Goal: Task Accomplishment & Management: Manage account settings

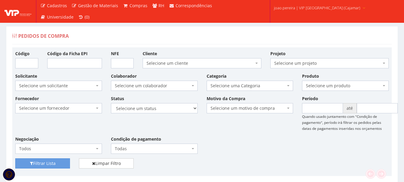
click at [310, 11] on link "joao.pereira | VIP Brasil (Cajamar)" at bounding box center [320, 7] width 97 height 15
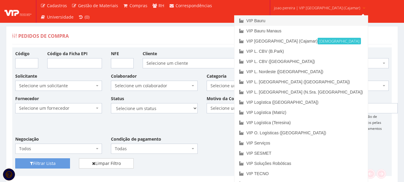
click at [290, 20] on link "VIP Bauru" at bounding box center [301, 21] width 133 height 10
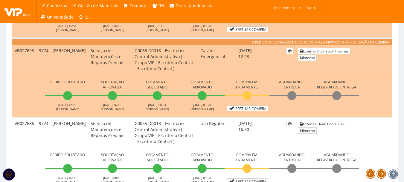
scroll to position [239, 0]
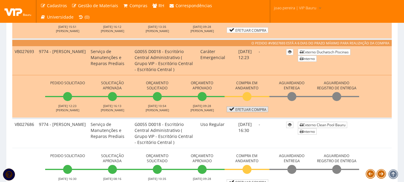
click at [257, 110] on link "Efetuar Compra" at bounding box center [248, 109] width 42 height 6
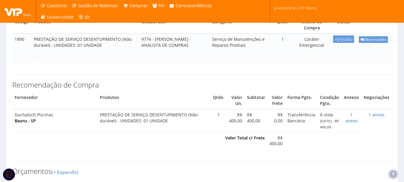
scroll to position [120, 0]
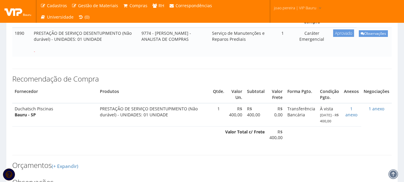
drag, startPoint x: 52, startPoint y: 115, endPoint x: 16, endPoint y: 115, distance: 36.5
click at [16, 115] on td "Duchatsch Piscinas Bauru - SP" at bounding box center [54, 114] width 85 height 23
copy td "Duchatsch Piscinas"
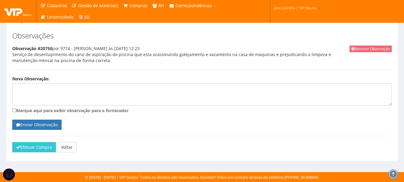
scroll to position [272, 0]
click at [33, 146] on button "Efetuar Compra" at bounding box center [34, 147] width 44 height 10
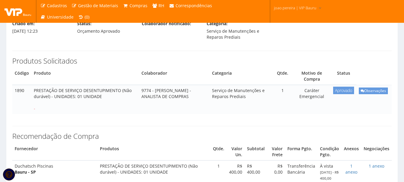
scroll to position [3, 0]
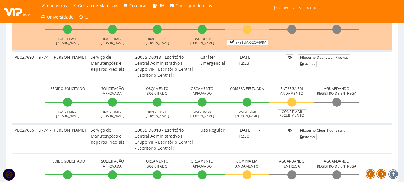
scroll to position [239, 0]
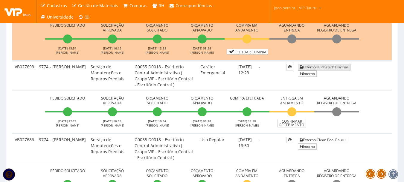
click at [327, 65] on link "Externo Duchatsch Piscinas" at bounding box center [324, 67] width 53 height 6
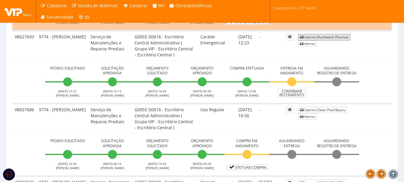
scroll to position [180, 0]
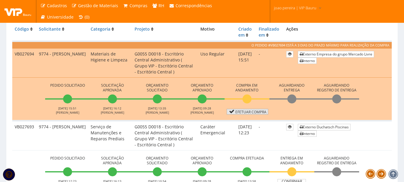
click at [245, 113] on link "Efetuar Compra" at bounding box center [248, 112] width 42 height 6
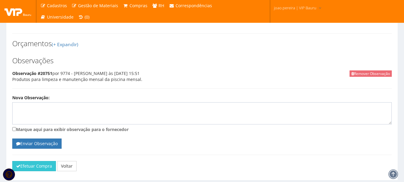
scroll to position [386, 0]
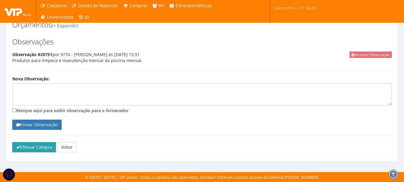
click at [33, 151] on button "Efetuar Compra" at bounding box center [34, 147] width 44 height 10
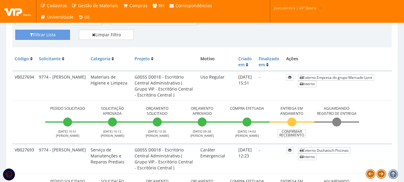
scroll to position [150, 0]
click at [325, 75] on link "Externo Empresa do grupo Mercado Livre" at bounding box center [336, 78] width 76 height 6
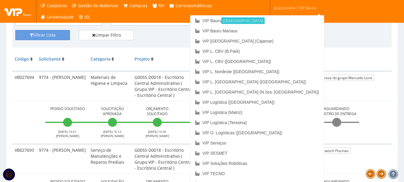
click at [302, 8] on span "joao.pereira | VIP Bauru" at bounding box center [295, 8] width 42 height 6
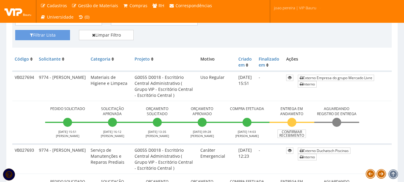
click at [302, 8] on span "joao.pereira | VIP Bauru" at bounding box center [295, 8] width 42 height 6
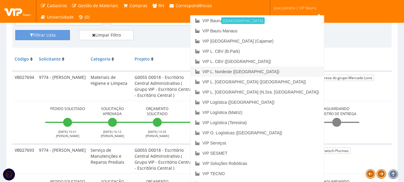
click at [294, 69] on link "VIP L. Nordeste ([GEOGRAPHIC_DATA])" at bounding box center [257, 71] width 133 height 10
click at [298, 7] on span "joao.pereira | VIP Bauru" at bounding box center [295, 8] width 42 height 6
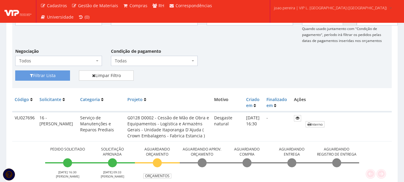
scroll to position [120, 0]
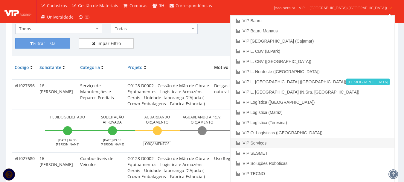
click at [292, 140] on link "VIP Serviços" at bounding box center [313, 143] width 164 height 10
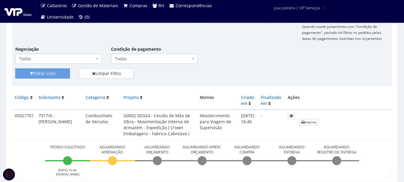
scroll to position [150, 0]
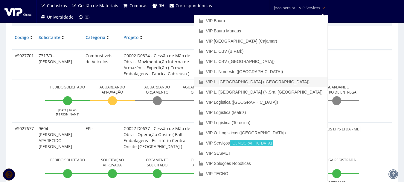
click at [288, 78] on link "VIP L. [GEOGRAPHIC_DATA] ([GEOGRAPHIC_DATA])" at bounding box center [260, 82] width 133 height 10
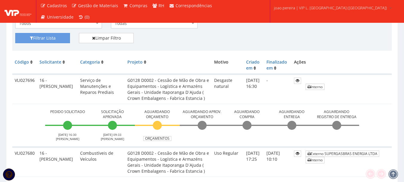
scroll to position [120, 0]
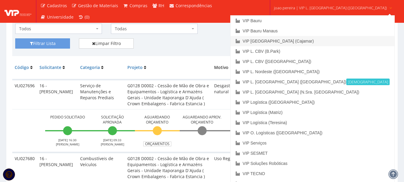
click at [305, 38] on link "VIP [GEOGRAPHIC_DATA] (Cajamar)" at bounding box center [313, 41] width 164 height 10
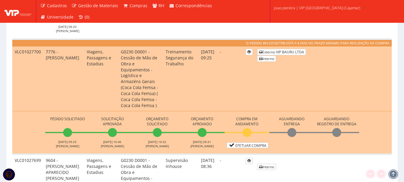
scroll to position [269, 0]
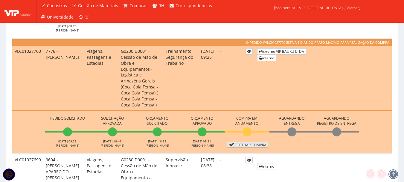
click at [254, 142] on link "Efetuar Compra" at bounding box center [248, 145] width 42 height 6
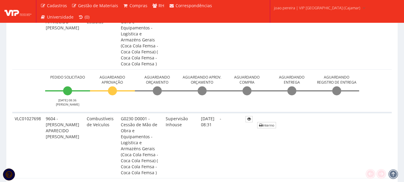
scroll to position [299, 0]
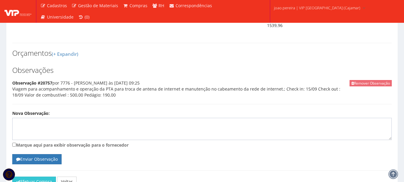
scroll to position [434, 0]
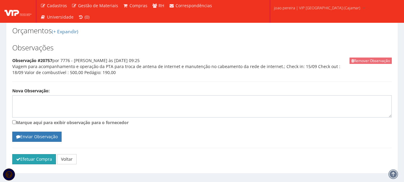
click at [39, 154] on button "Efetuar Compra" at bounding box center [34, 159] width 44 height 10
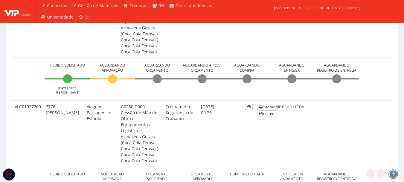
scroll to position [239, 0]
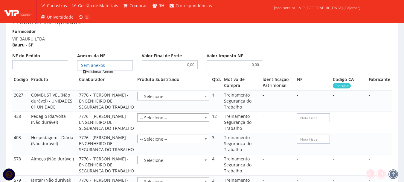
scroll to position [449, 0]
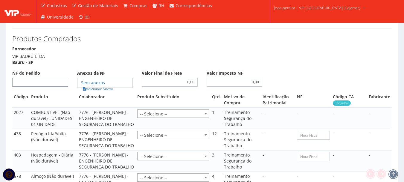
click at [47, 77] on input "NF do Pedido" at bounding box center [40, 81] width 56 height 9
type input "00"
click at [102, 86] on link "Adicionar Anexo" at bounding box center [98, 89] width 34 height 6
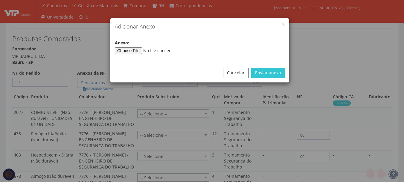
click at [130, 45] on div "Anexo:" at bounding box center [199, 47] width 179 height 14
click at [130, 52] on input"] "file" at bounding box center [155, 50] width 81 height 7
type input"] "C:\fakepath\PEDIDOS SEM NOTA FISCAL REEMBOLSO.docx"
click at [274, 72] on button "Enviar anexo" at bounding box center [268, 73] width 34 height 10
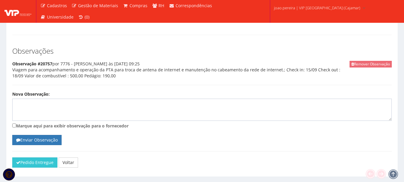
scroll to position [643, 0]
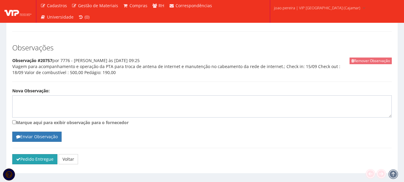
click at [33, 154] on button "Pedido Entregue" at bounding box center [34, 159] width 45 height 10
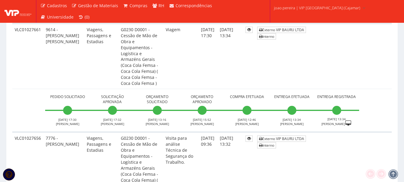
scroll to position [2818, 0]
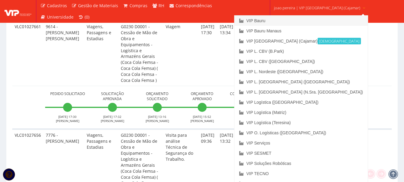
click at [290, 21] on link "VIP Bauru" at bounding box center [301, 21] width 133 height 10
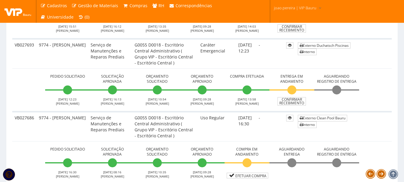
scroll to position [269, 0]
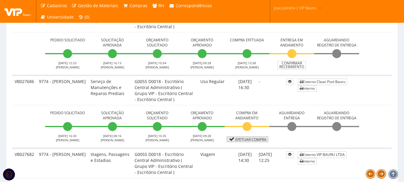
click at [253, 140] on link "Efetuar Compra" at bounding box center [248, 139] width 42 height 6
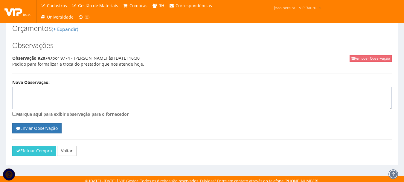
scroll to position [266, 0]
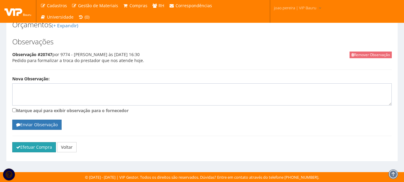
click at [35, 144] on button "Efetuar Compra" at bounding box center [34, 147] width 44 height 10
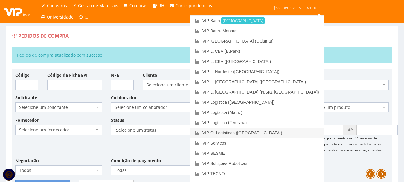
click at [289, 133] on link "VIP O. Logísticas ([GEOGRAPHIC_DATA])" at bounding box center [257, 132] width 133 height 10
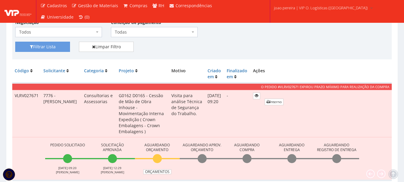
scroll to position [150, 0]
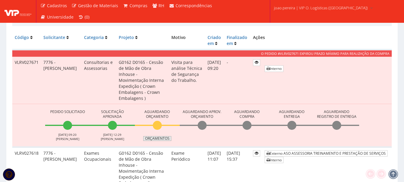
click at [163, 138] on link "Orçamentos" at bounding box center [157, 138] width 28 height 5
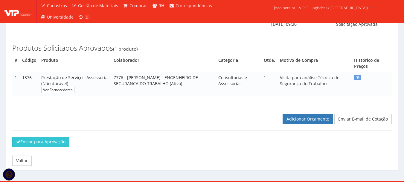
scroll to position [98, 0]
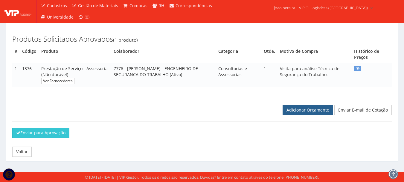
click at [315, 112] on link "Adicionar Orçamento" at bounding box center [308, 110] width 51 height 10
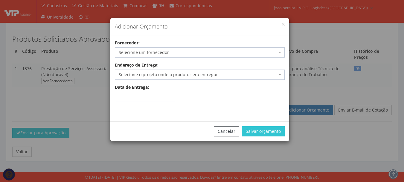
click at [282, 52] on span "Selecione um fornecedor" at bounding box center [200, 52] width 170 height 10
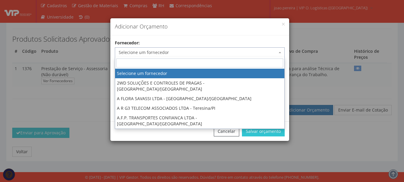
click at [166, 61] on input "search" at bounding box center [199, 62] width 167 height 9
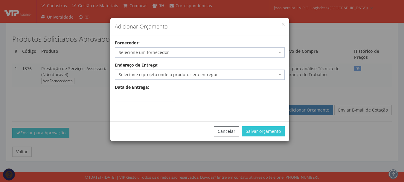
click at [83, 104] on div "Adicionar Orçamento Fornecedor: Selecione um fornecedor 2WD SOLUÇÕES E CONTROLE…" at bounding box center [202, 91] width 404 height 182
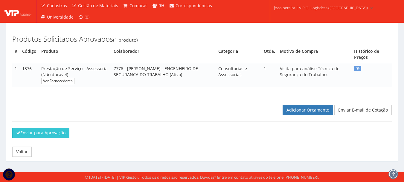
scroll to position [0, 0]
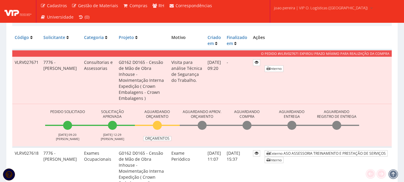
scroll to position [150, 0]
click at [160, 136] on link "Orçamentos" at bounding box center [157, 138] width 28 height 5
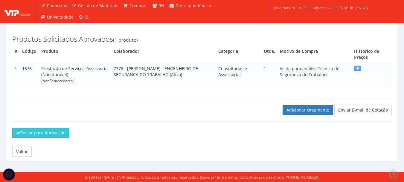
scroll to position [98, 0]
click at [311, 109] on link "Adicionar Orçamento" at bounding box center [308, 110] width 51 height 10
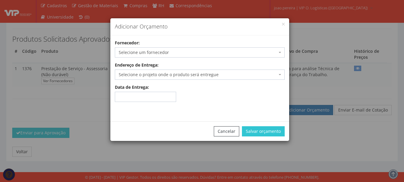
click at [163, 55] on span "Selecione um fornecedor" at bounding box center [198, 52] width 159 height 6
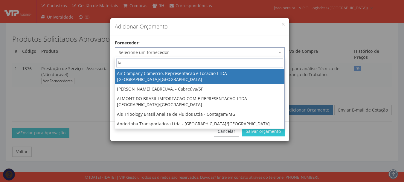
type input "t"
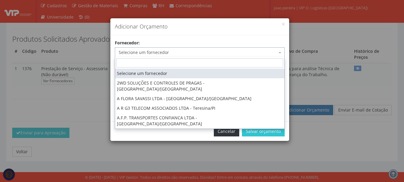
click at [220, 131] on button "Cancelar" at bounding box center [226, 131] width 25 height 10
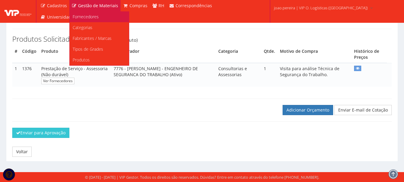
click at [85, 16] on span "Fornecedores" at bounding box center [86, 17] width 26 height 6
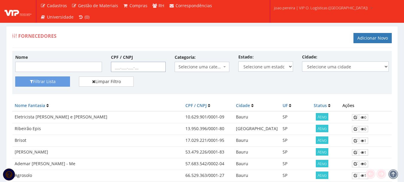
click at [115, 70] on input "CPF / CNPJ" at bounding box center [138, 67] width 55 height 10
paste input "005.555.152-14"
type input "005.555.152-14"
click at [42, 79] on button "Filtrar Lista" at bounding box center [42, 81] width 55 height 10
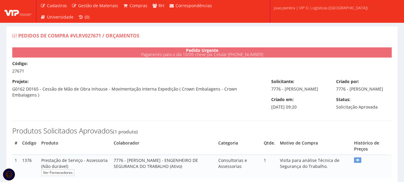
click at [91, 84] on div "Projeto: G0162 D0165 - Cessão de Mão de Obra Inhouse - Movimentação Interna Exp…" at bounding box center [137, 87] width 259 height 19
drag, startPoint x: 72, startPoint y: 35, endPoint x: 101, endPoint y: 36, distance: 29.0
click at [101, 36] on span "Pedidos de Compra #VLRV027671 / Orçamentos" at bounding box center [78, 35] width 121 height 7
copy span "VLRV027671"
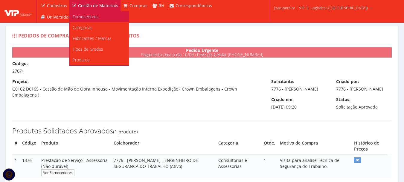
click at [84, 19] on link "Fornecedores" at bounding box center [99, 16] width 59 height 11
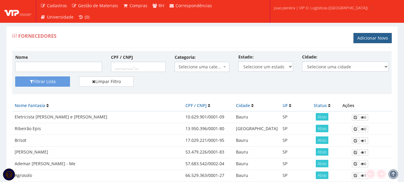
click at [382, 37] on link "Adicionar Novo" at bounding box center [373, 38] width 38 height 10
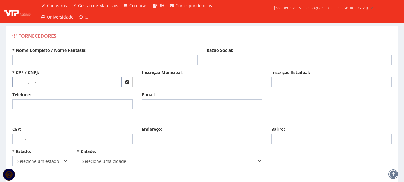
drag, startPoint x: 16, startPoint y: 83, endPoint x: 26, endPoint y: 82, distance: 10.2
click at [16, 83] on input "text" at bounding box center [67, 82] width 110 height 10
paste input "005.555.152-14"
type input "005.555.152-14"
click at [47, 54] on div "* Nome Completo / Nome Fantasia:" at bounding box center [105, 56] width 194 height 18
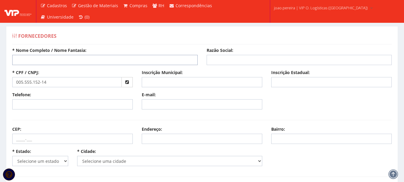
click at [48, 58] on input "* Nome Completo / Nome Fantasia:" at bounding box center [105, 60] width 186 height 10
click at [26, 60] on input "* Nome Completo / Nome Fantasia:" at bounding box center [105, 60] width 186 height 10
paste input "TAYLANDIA MELO DA SILVA"
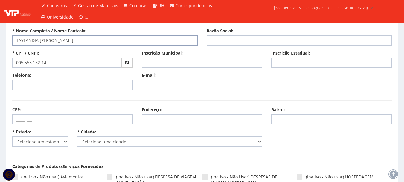
scroll to position [30, 0]
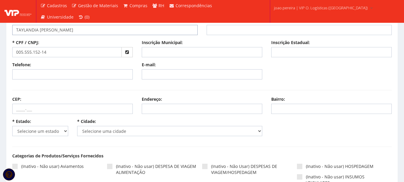
type input "TAYLANDIA MELO DA SILVA"
click at [64, 129] on select "Selecione um estado AC AL AM AP BA Cacheu CE DF ES GO MA MG MS MT PA PB PE PI P…" at bounding box center [40, 131] width 56 height 10
select select "9"
click at [12, 126] on select "Selecione um estado AC AL AM AP BA Cacheu CE DF ES GO MA MG MS MT PA PB PE PI P…" at bounding box center [40, 131] width 56 height 10
click at [106, 130] on select "Selecione uma cidade Abadia de Goiás Abadiânia Acreúna Adelândia Água Fria de G…" at bounding box center [170, 131] width 186 height 10
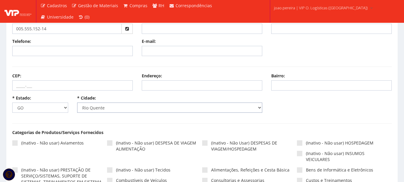
scroll to position [60, 0]
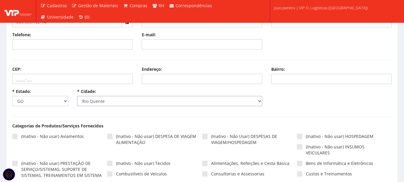
click at [260, 101] on select "Selecione uma cidade Abadia de Goiás Abadiânia Acreúna Adelândia Água Fria de G…" at bounding box center [170, 101] width 186 height 10
select select "1080"
click at [77, 96] on select "Selecione uma cidade Abadia de Goiás Abadiânia Acreúna Adelândia Água Fria de G…" at bounding box center [170, 101] width 186 height 10
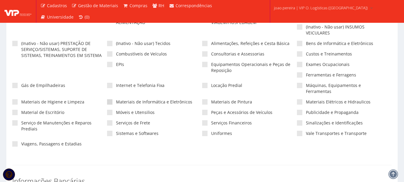
scroll to position [150, 0]
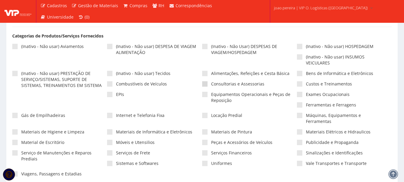
click at [208, 83] on label "Consultorias e Assessorias" at bounding box center [249, 84] width 95 height 6
click at [211, 83] on input"] "Consultorias e Assessorias" at bounding box center [213, 84] width 4 height 4
checkbox input"] "true"
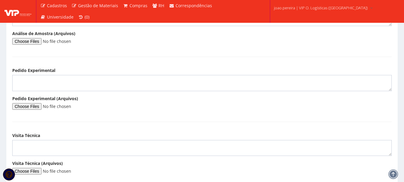
scroll to position [817, 0]
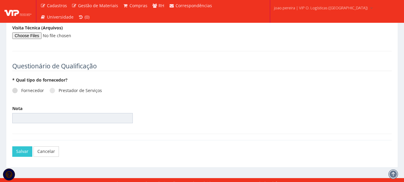
click at [18, 87] on label "Fornecedor" at bounding box center [28, 90] width 32 height 6
click at [21, 89] on input "Fornecedor" at bounding box center [23, 91] width 4 height 4
radio input "true"
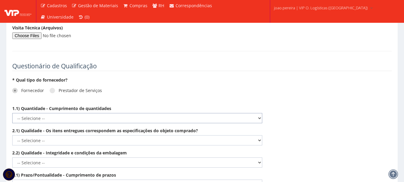
click at [104, 113] on select "-- Selecione -- Não demonstra a competência esperada Demonstra a competência em…" at bounding box center [137, 118] width 250 height 10
select select "5"
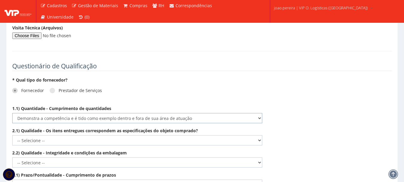
click at [12, 113] on select "-- Selecione -- Não demonstra a competência esperada Demonstra a competência em…" at bounding box center [137, 118] width 250 height 10
click at [250, 135] on select "-- Selecione -- Não demonstra a competência esperada Demonstra a competência em…" at bounding box center [137, 140] width 250 height 10
select select "5"
click at [12, 135] on select "-- Selecione -- Não demonstra a competência esperada Demonstra a competência em…" at bounding box center [137, 140] width 250 height 10
drag, startPoint x: 260, startPoint y: 157, endPoint x: 252, endPoint y: 159, distance: 8.7
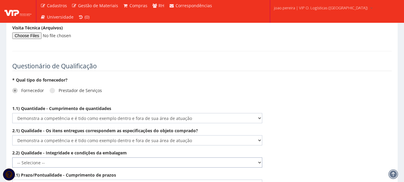
click at [260, 157] on select "-- Selecione -- Não demonstra a competência esperada Demonstra a competência em…" at bounding box center [137, 162] width 250 height 10
select select "5"
click at [12, 157] on select "-- Selecione -- Não demonstra a competência esperada Demonstra a competência em…" at bounding box center [137, 162] width 250 height 10
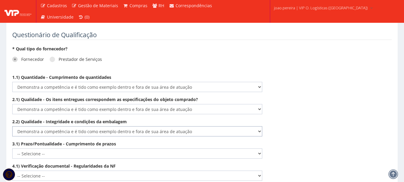
scroll to position [877, 0]
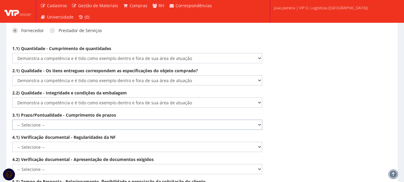
click at [242, 119] on select "-- Selecione -- Não demonstra a competência esperada Demonstra a competência em…" at bounding box center [137, 124] width 250 height 10
select select "5"
click at [12, 119] on select "-- Selecione -- Não demonstra a competência esperada Demonstra a competência em…" at bounding box center [137, 124] width 250 height 10
click at [228, 142] on select "-- Selecione -- Não demonstra a competência esperada Demonstra a competência em…" at bounding box center [137, 147] width 250 height 10
select select "5"
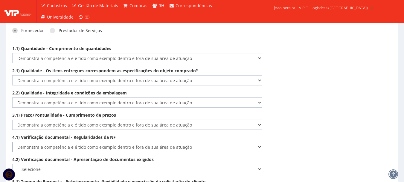
click at [12, 142] on select "-- Selecione -- Não demonstra a competência esperada Demonstra a competência em…" at bounding box center [137, 147] width 250 height 10
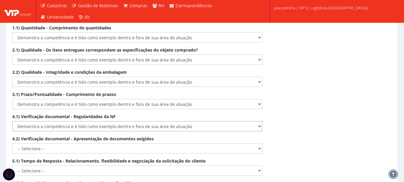
scroll to position [937, 0]
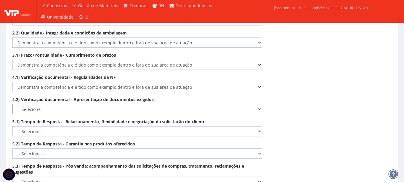
click at [204, 106] on select "-- Selecione -- Não demonstra a competência esperada Demonstra a competência em…" at bounding box center [137, 109] width 250 height 10
select select "5"
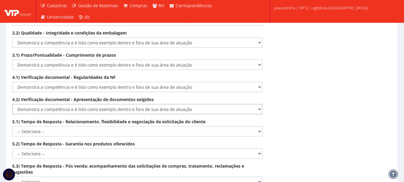
click at [12, 104] on select "-- Selecione -- Não demonstra a competência esperada Demonstra a competência em…" at bounding box center [137, 109] width 250 height 10
click at [204, 126] on select "-- Selecione -- Não demonstra a competência esperada Demonstra a competência em…" at bounding box center [137, 131] width 250 height 10
select select "5"
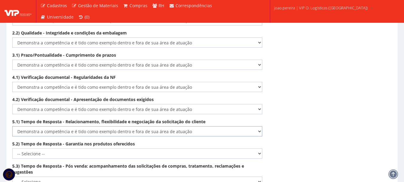
click at [12, 126] on select "-- Selecione -- Não demonstra a competência esperada Demonstra a competência em…" at bounding box center [137, 131] width 250 height 10
click at [184, 148] on select "-- Selecione -- Não demonstra a competência esperada Demonstra a competência em…" at bounding box center [137, 153] width 250 height 10
select select "5"
click at [12, 148] on select "-- Selecione -- Não demonstra a competência esperada Demonstra a competência em…" at bounding box center [137, 153] width 250 height 10
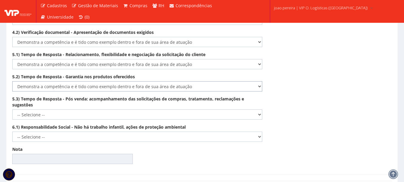
scroll to position [1027, 0]
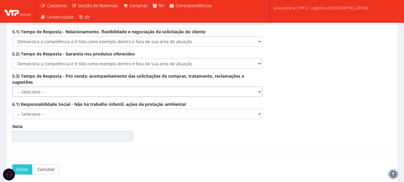
click at [196, 86] on select "-- Selecione -- Não demonstra a competência esperada Demonstra a competência em…" at bounding box center [137, 91] width 250 height 10
select select "5"
click at [12, 86] on select "-- Selecione -- Não demonstra a competência esperada Demonstra a competência em…" at bounding box center [137, 91] width 250 height 10
click at [175, 109] on select "-- Selecione -- Não demonstra a competência esperada Demonstra a competência em…" at bounding box center [137, 114] width 250 height 10
select select "5"
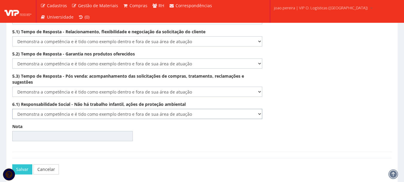
click at [12, 109] on select "-- Selecione -- Não demonstra a competência esperada Demonstra a competência em…" at bounding box center [137, 114] width 250 height 10
type input "100.00"
click at [18, 165] on button "Salvar" at bounding box center [22, 169] width 20 height 10
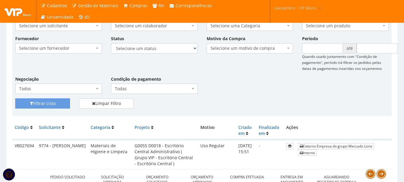
scroll to position [120, 0]
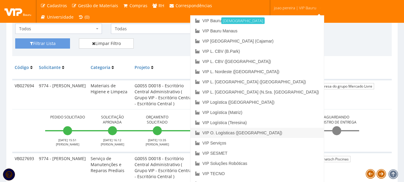
click at [277, 132] on link "VIP O. Logísticas ([GEOGRAPHIC_DATA])" at bounding box center [257, 132] width 133 height 10
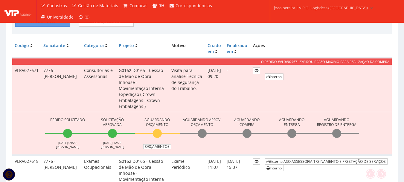
scroll to position [150, 0]
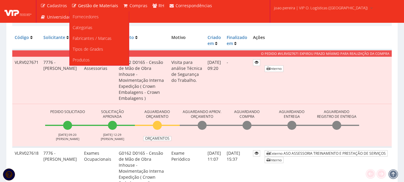
click at [101, 6] on span "Gestão de Materiais" at bounding box center [98, 6] width 40 height 6
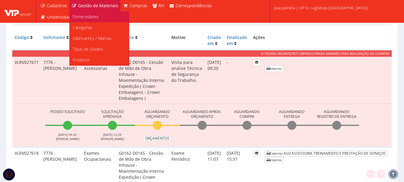
click at [91, 14] on span "Fornecedores" at bounding box center [86, 17] width 26 height 6
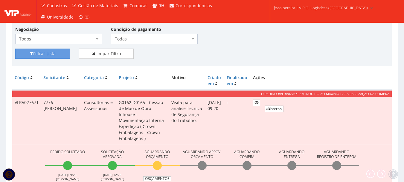
scroll to position [209, 0]
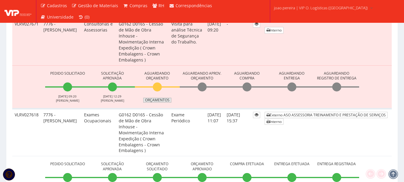
click at [163, 101] on link "Orçamentos" at bounding box center [157, 100] width 28 height 5
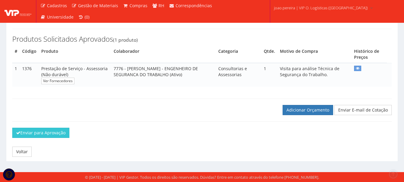
scroll to position [98, 0]
click at [306, 112] on link "Adicionar Orçamento" at bounding box center [308, 110] width 51 height 10
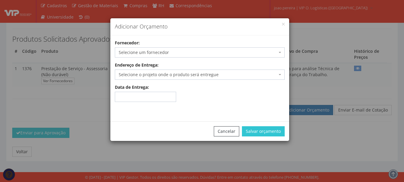
click at [190, 53] on span "Selecione um fornecedor" at bounding box center [198, 52] width 159 height 6
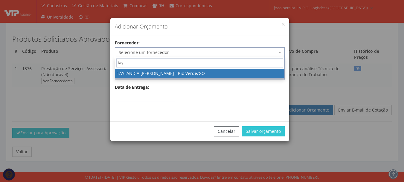
type input "tay"
select select "2606"
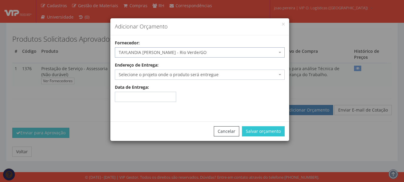
click at [183, 75] on span "Selecione o projeto onde o produto será entregue" at bounding box center [198, 75] width 159 height 6
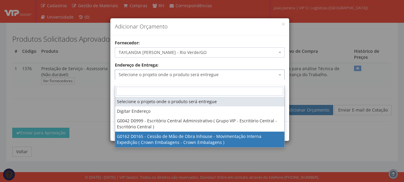
select select "162"
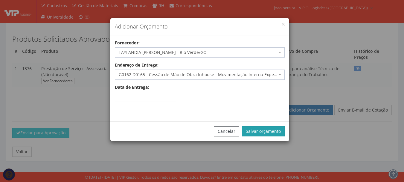
click at [258, 131] on button "Salvar orçamento" at bounding box center [263, 131] width 43 height 10
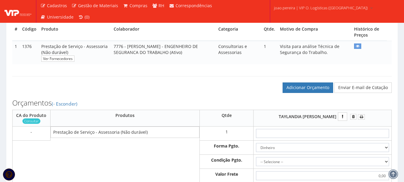
scroll to position [180, 0]
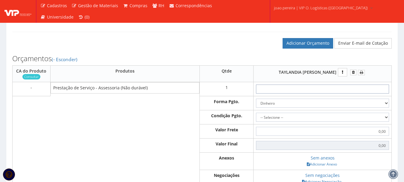
click at [332, 93] on input "text" at bounding box center [322, 88] width 133 height 9
type input "3"
type input "3,00"
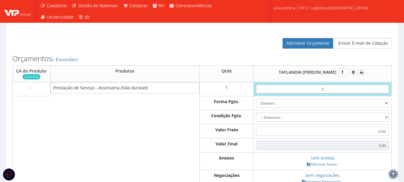
type input "30"
type input "30,00"
type input "3,00"
type input "30,00"
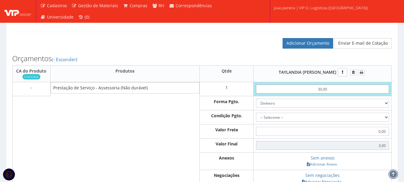
type input "30,00"
type input "300,00"
click at [386, 107] on select "Dinheiro Boleto Bancário Depósito Transferência Bancária Cartão de Crédito Cart…" at bounding box center [322, 102] width 133 height 9
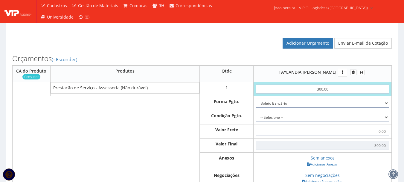
click at [256, 104] on select "Dinheiro Boleto Bancário Depósito Transferência Bancária Cartão de Crédito Cart…" at bounding box center [322, 102] width 133 height 9
click at [388, 107] on select "Dinheiro Boleto Bancário Depósito Transferência Bancária Cartão de Crédito Cart…" at bounding box center [322, 102] width 133 height 9
select select "3"
click at [256, 104] on select "Dinheiro Boleto Bancário Depósito Transferência Bancária Cartão de Crédito Cart…" at bounding box center [322, 102] width 133 height 9
drag, startPoint x: 381, startPoint y: 123, endPoint x: 363, endPoint y: 124, distance: 18.3
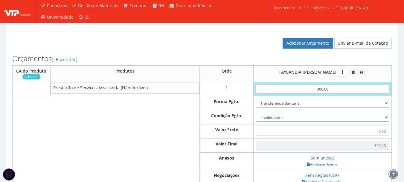
click at [381, 121] on select "-- Selecione -- À vista 7 dias 10 dias" at bounding box center [322, 117] width 133 height 9
select select "0"
click at [256, 118] on select "-- Selecione -- À vista 7 dias 10 dias" at bounding box center [322, 117] width 133 height 9
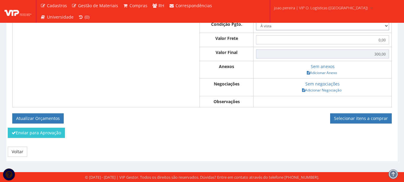
scroll to position [277, 0]
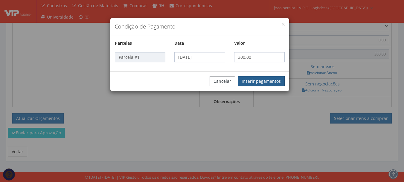
click at [269, 80] on button "Inserir pagamentos" at bounding box center [261, 81] width 47 height 10
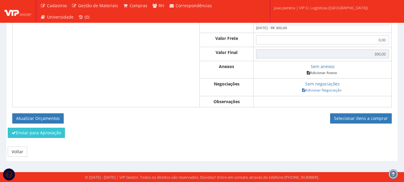
click at [324, 76] on link "Adicionar Anexo" at bounding box center [322, 72] width 34 height 6
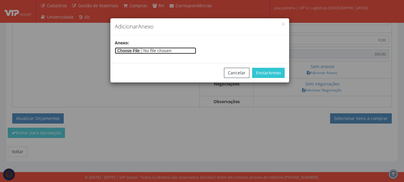
click at [131, 50] on input"] "file" at bounding box center [155, 50] width 81 height 7
type input"] "C:\fakepath\DOC-20250826-WA0195. (1).pdf"
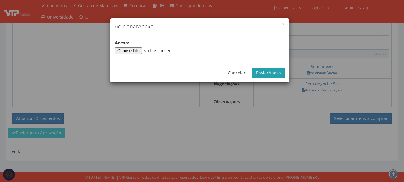
click at [266, 75] on button "Enviar Anexo" at bounding box center [268, 73] width 33 height 10
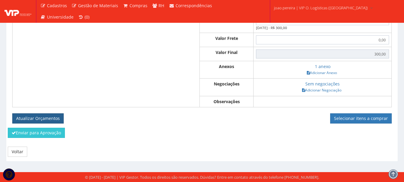
click at [41, 123] on button "Atualizar Orçamentos" at bounding box center [37, 118] width 51 height 10
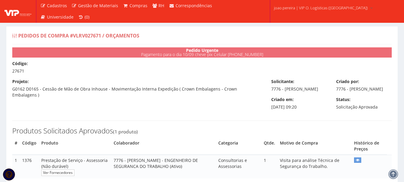
select select "0"
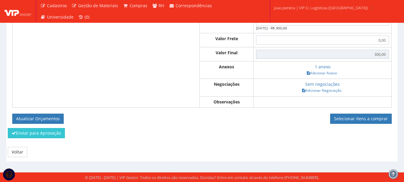
scroll to position [260, 0]
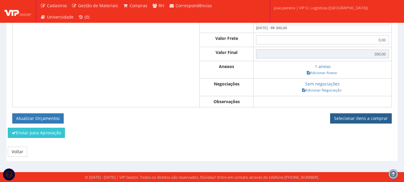
click at [359, 120] on link "Selecionar itens a comprar" at bounding box center [361, 118] width 62 height 10
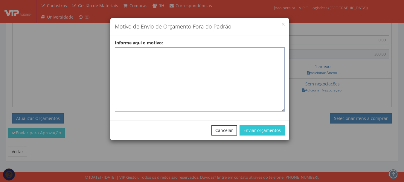
click at [142, 53] on textarea "Informe aqui o motivo:" at bounding box center [200, 79] width 170 height 64
paste textarea "Exames realizados em clinica homologada que atende na região. - EXAMES ASO"
drag, startPoint x: 132, startPoint y: 53, endPoint x: 64, endPoint y: 51, distance: 67.9
click at [64, 51] on div "Motivo de Envio de Orçamento Fora do Padrão Informe aqui o motivo: Exames reali…" at bounding box center [202, 91] width 404 height 182
click at [120, 51] on textarea "pericia realizados em clinica homologada que atende na região. - EXAMES ASO" at bounding box center [200, 79] width 170 height 64
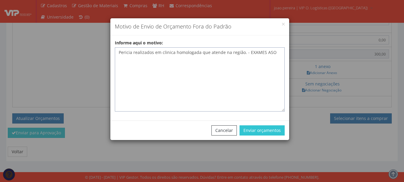
click at [151, 51] on textarea "Pericia realizados em clinica homologada que atende na região. - EXAMES ASO" at bounding box center [200, 79] width 170 height 64
click at [159, 52] on textarea "Pericia realizada em clinica homologada que atende na região. - EXAMES ASO" at bounding box center [200, 79] width 170 height 64
drag, startPoint x: 159, startPoint y: 52, endPoint x: 171, endPoint y: 52, distance: 11.1
click at [171, 52] on textarea "Pericia realizada em clinica homologada que atende na região. - EXAMES ASO" at bounding box center [200, 79] width 170 height 64
drag, startPoint x: 252, startPoint y: 51, endPoint x: 306, endPoint y: 48, distance: 53.3
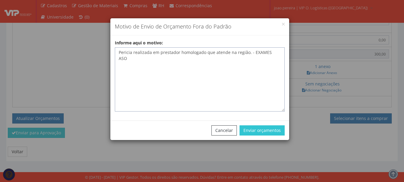
click at [306, 48] on div "Motivo de Envio de Orçamento Fora do Padrão Informe aqui o motivo: Pericia real…" at bounding box center [202, 91] width 404 height 182
type textarea "Pericia realizada em prestador homologado que atende na região. - [GEOGRAPHIC_D…"
click at [274, 132] on button "Enviar orçamentos" at bounding box center [262, 130] width 45 height 10
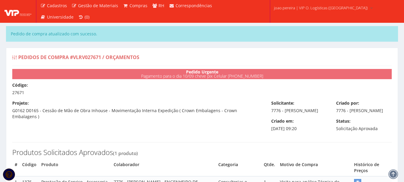
select select "0"
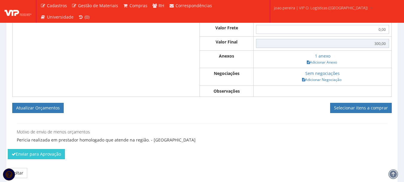
scroll to position [314, 0]
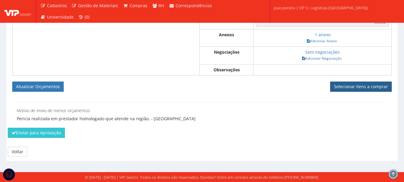
click at [361, 85] on link "Selecionar itens a comprar" at bounding box center [361, 86] width 62 height 10
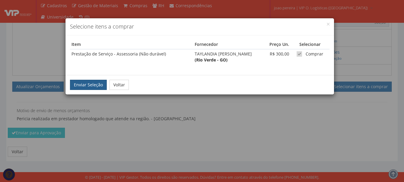
click at [89, 83] on button "Enviar Seleção" at bounding box center [88, 85] width 37 height 10
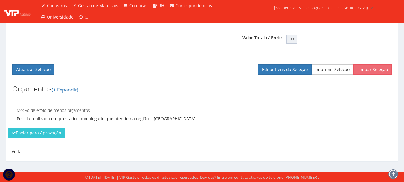
scroll to position [248, 0]
click at [43, 135] on button "Enviar para Aprovação" at bounding box center [36, 132] width 57 height 10
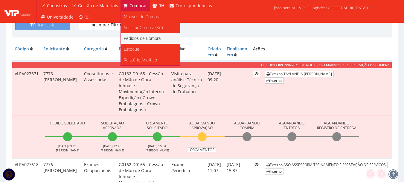
scroll to position [150, 0]
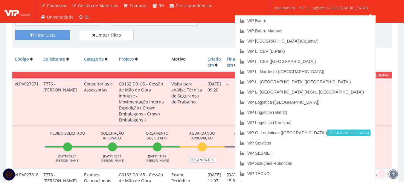
click at [309, 7] on span "joao.pereira | VIP O. Logísticas ([GEOGRAPHIC_DATA])" at bounding box center [321, 8] width 94 height 6
click at [290, 16] on link "VIP Bauru" at bounding box center [305, 21] width 140 height 10
click at [288, 21] on link "VIP Bauru" at bounding box center [305, 21] width 140 height 10
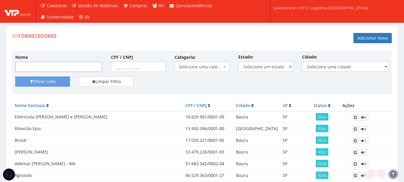
click at [58, 66] on input "Nome" at bounding box center [58, 67] width 87 height 10
type input "Mercado Livre"
click at [41, 77] on button "Filtrar Lista" at bounding box center [42, 81] width 55 height 10
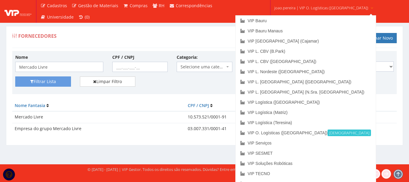
click at [306, 10] on span "joao.pereira | VIP O. Logísticas ([GEOGRAPHIC_DATA])" at bounding box center [321, 8] width 94 height 6
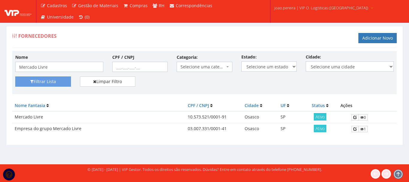
click at [306, 11] on link "joao.pereira | VIP O. Logísticas ([GEOGRAPHIC_DATA])" at bounding box center [324, 7] width 104 height 15
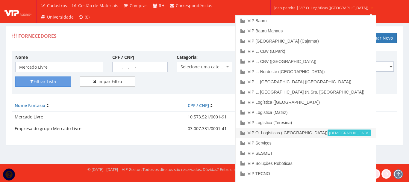
click at [316, 131] on link "VIP O. Logísticas ([GEOGRAPHIC_DATA]) Ativa" at bounding box center [305, 132] width 140 height 10
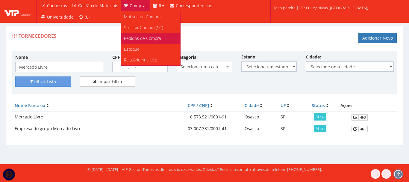
click at [139, 40] on span "Pedidos de Compra" at bounding box center [142, 38] width 37 height 6
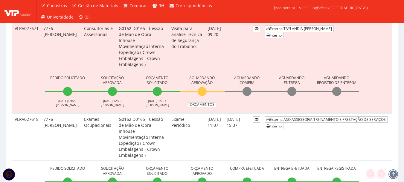
scroll to position [150, 0]
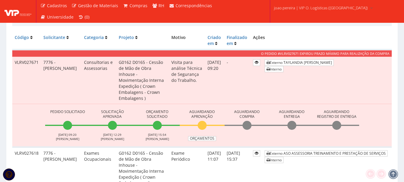
scroll to position [150, 0]
click at [269, 100] on td "Externo TAYLANDIA [PERSON_NAME] Interno" at bounding box center [327, 80] width 130 height 47
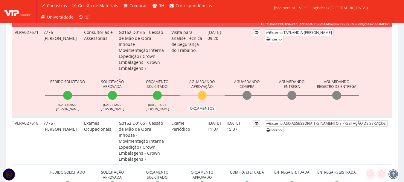
scroll to position [90, 0]
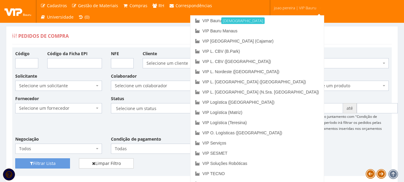
click at [294, 3] on link "joao.pereira | VIP Bauru" at bounding box center [298, 7] width 53 height 15
click at [282, 143] on link "VIP Serviços" at bounding box center [257, 143] width 133 height 10
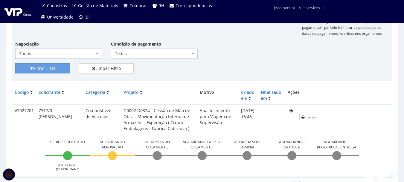
scroll to position [150, 0]
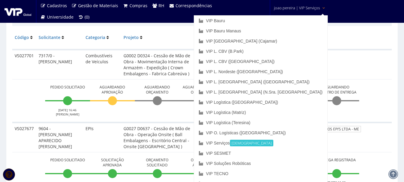
click at [307, 6] on span "joao.pereira | VIP Serviços" at bounding box center [297, 8] width 46 height 6
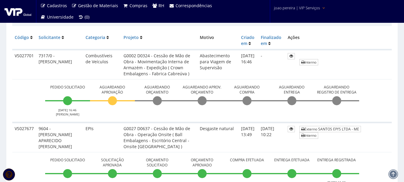
click at [307, 6] on span "joao.pereira | VIP Serviços" at bounding box center [297, 8] width 46 height 6
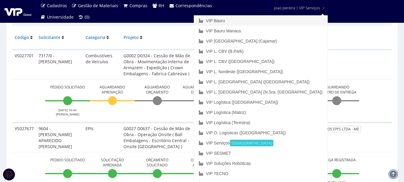
click at [282, 19] on link "VIP Bauru" at bounding box center [260, 21] width 133 height 10
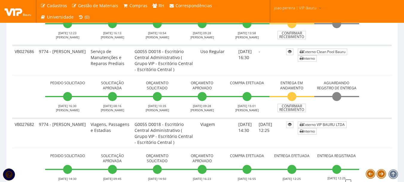
scroll to position [269, 0]
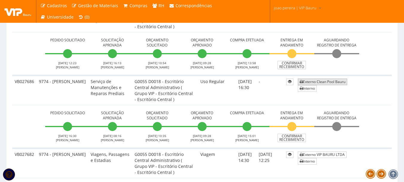
click at [323, 81] on link "Externo Clean Pool Bauru" at bounding box center [322, 81] width 49 height 6
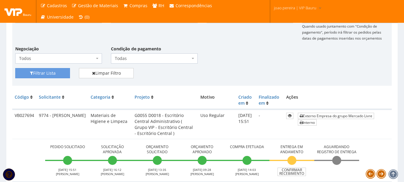
scroll to position [90, 0]
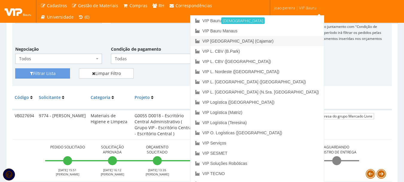
click at [284, 39] on link "VIP [GEOGRAPHIC_DATA] (Cajamar)" at bounding box center [257, 41] width 133 height 10
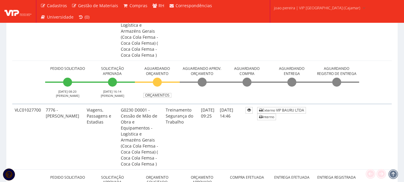
scroll to position [120, 0]
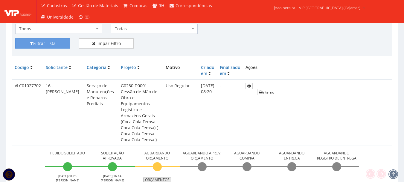
click at [159, 177] on link "Orçamentos" at bounding box center [157, 179] width 28 height 5
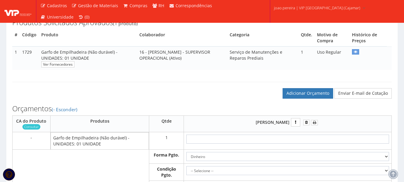
scroll to position [120, 0]
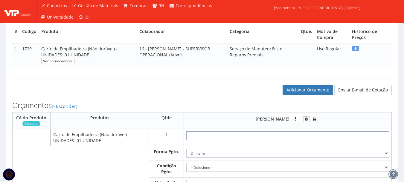
click at [301, 140] on input "text" at bounding box center [287, 135] width 203 height 9
type input "8"
type input "8,00"
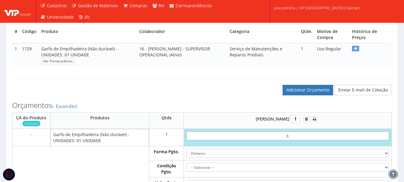
type input "80"
type input "80,00"
type input "8,00"
type input "80,00"
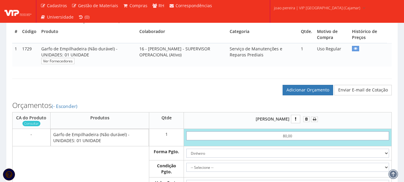
type input "80,00"
type input "800,00"
type input "8.000,00"
type input "8000,00"
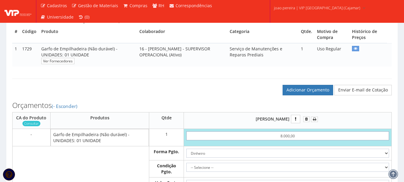
type input "800,00"
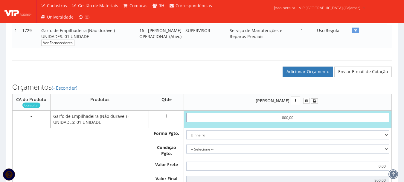
scroll to position [209, 0]
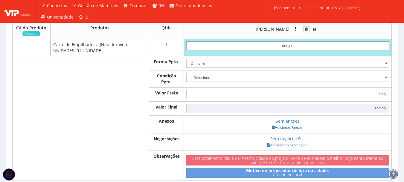
type input "800,00"
click at [386, 68] on select "Dinheiro Boleto Bancário Depósito Transferência Bancária Cartão de Crédito Cart…" at bounding box center [287, 63] width 203 height 9
select select "1"
click at [186, 65] on select "Dinheiro Boleto Bancário Depósito Transferência Bancária Cartão de Crédito Cart…" at bounding box center [287, 63] width 203 height 9
click at [387, 82] on select "-- Selecione -- À vista 7 dias 10 dias" at bounding box center [287, 77] width 203 height 9
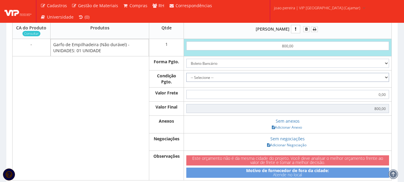
select select "0"
click at [186, 79] on select "-- Selecione -- À vista 7 dias 10 dias" at bounding box center [287, 77] width 203 height 9
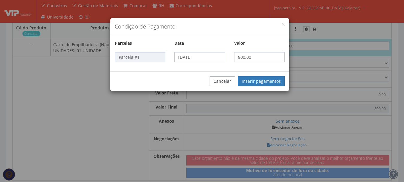
click at [296, 135] on body "Cadastros Clientes Unidades Subclientes Unidades de Subclientes Projetos Gestão…" at bounding box center [202, 23] width 404 height 464
click at [263, 82] on button "Inserir pagamentos" at bounding box center [261, 81] width 47 height 10
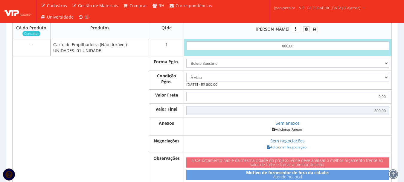
click at [300, 132] on link "Adicionar Anexo" at bounding box center [287, 129] width 34 height 6
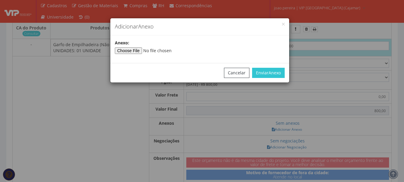
click at [127, 45] on span "Anexo" at bounding box center [121, 43] width 13 height 6
click at [131, 49] on input"] "file" at bounding box center [155, 50] width 81 height 7
type input"] "C:\fakepath\47 GARFO PDF.pdf"
click at [279, 76] on button "Enviar Anexo" at bounding box center [268, 73] width 33 height 10
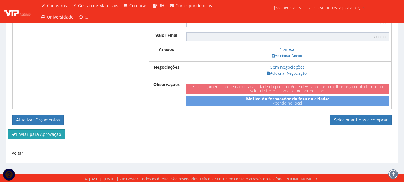
scroll to position [291, 0]
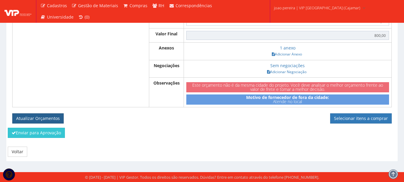
click at [38, 116] on button "Atualizar Orçamentos" at bounding box center [37, 118] width 51 height 10
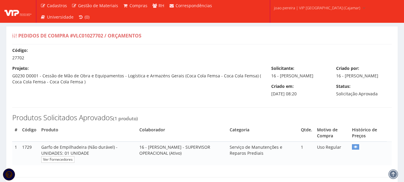
select select "0"
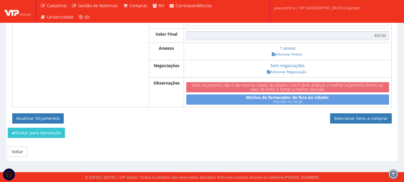
scroll to position [269, 0]
click at [360, 118] on link "Selecionar itens a comprar" at bounding box center [361, 118] width 62 height 10
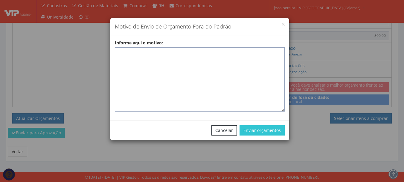
click at [149, 53] on textarea "Informe aqui o motivo:" at bounding box center [200, 79] width 170 height 64
click at [130, 51] on textarea "Informe aqui o motivo:" at bounding box center [200, 79] width 170 height 64
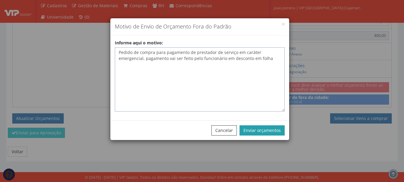
type textarea "Pedido de compra para pagamento de prestador de serviço em caráter emergencial,…"
click at [260, 130] on button "Enviar orçamentos" at bounding box center [262, 130] width 45 height 10
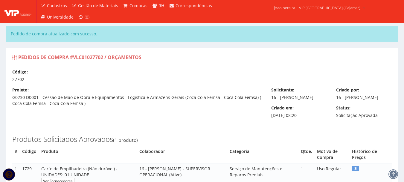
select select "0"
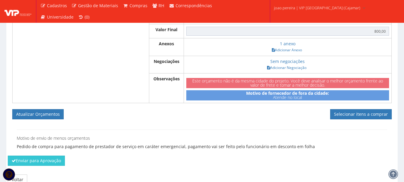
scroll to position [299, 0]
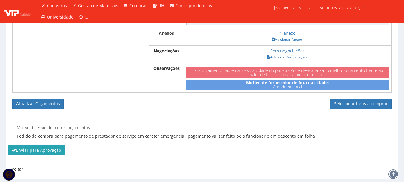
click at [43, 153] on button "Enviar para Aprovação" at bounding box center [36, 150] width 57 height 10
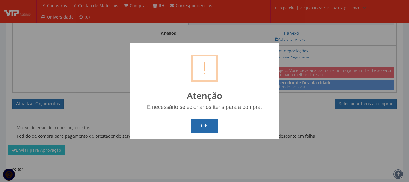
click at [202, 123] on button "OK" at bounding box center [204, 125] width 27 height 13
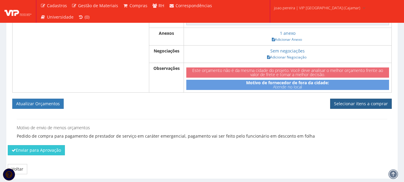
click at [358, 109] on link "Selecionar itens a comprar" at bounding box center [361, 103] width 62 height 10
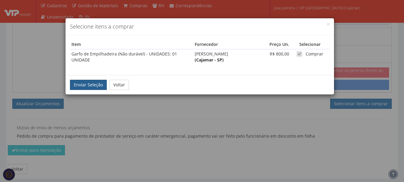
click at [81, 85] on button "Enviar Seleção" at bounding box center [88, 85] width 37 height 10
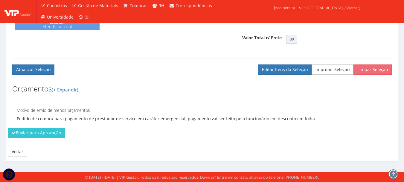
scroll to position [252, 0]
click at [39, 132] on button "Enviar para Aprovação" at bounding box center [36, 132] width 57 height 10
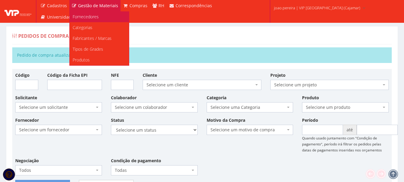
click at [88, 16] on span "Fornecedores" at bounding box center [86, 17] width 26 height 6
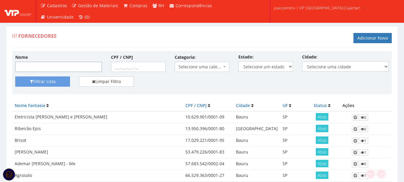
click at [57, 66] on input "Nome" at bounding box center [58, 67] width 87 height 10
type input "merca"
click at [15, 76] on button "Filtrar Lista" at bounding box center [42, 81] width 55 height 10
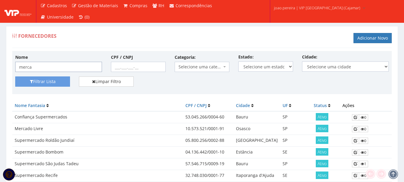
click at [38, 70] on input "merca" at bounding box center [58, 67] width 87 height 10
type input "Mercado Livre"
click at [47, 84] on button "Filtrar Lista" at bounding box center [42, 81] width 55 height 10
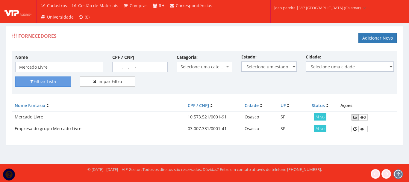
click at [353, 116] on icon at bounding box center [355, 117] width 4 height 4
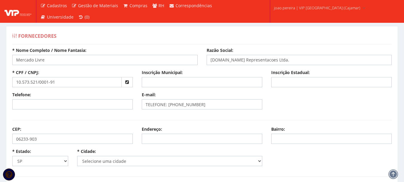
select select "5095"
drag, startPoint x: 66, startPoint y: 82, endPoint x: 0, endPoint y: 79, distance: 66.2
paste input "02.598.002/0001-50"
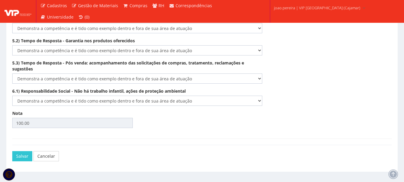
scroll to position [1057, 0]
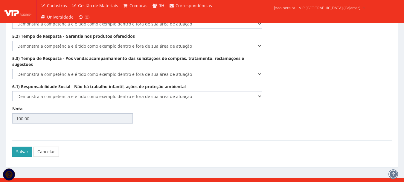
type input "02.598.002/0001-50"
click at [19, 146] on button "Salvar" at bounding box center [22, 151] width 20 height 10
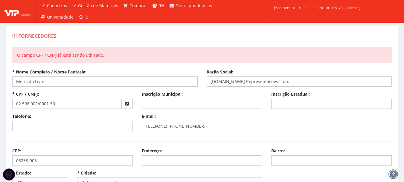
select select "5095"
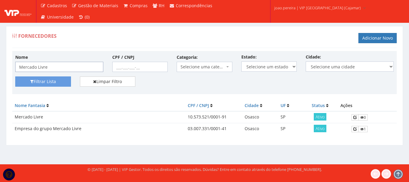
drag, startPoint x: 74, startPoint y: 67, endPoint x: 0, endPoint y: 61, distance: 74.1
click at [0, 61] on div "Fornecedores Adicionar Novo Nome Mercado Livre CPF / CNPJ Categoria: Selecione …" at bounding box center [204, 89] width 409 height 149
click at [115, 67] on input "CPF / CNPJ" at bounding box center [140, 67] width 56 height 10
paste input "02.598.002/0001-50"
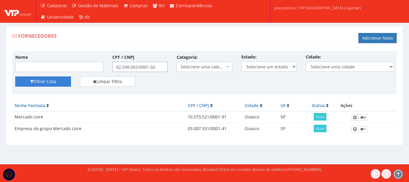
type input "02.598.002/0001-50"
click at [47, 84] on button "Filtrar Lista" at bounding box center [43, 81] width 56 height 10
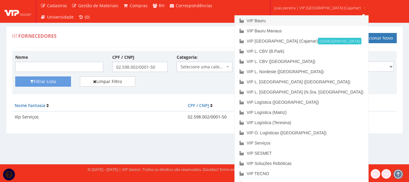
click at [284, 20] on link "VIP Bauru" at bounding box center [301, 21] width 133 height 10
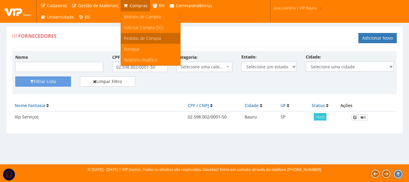
click at [141, 39] on span "Pedidos de Compra" at bounding box center [142, 38] width 37 height 6
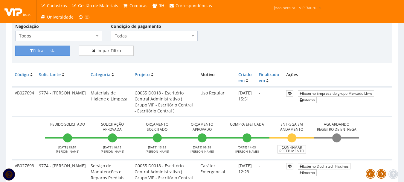
scroll to position [120, 0]
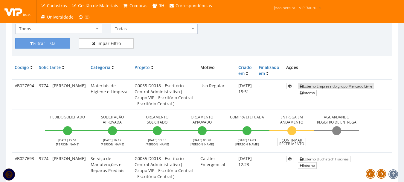
click at [349, 87] on link "Externo Empresa do grupo Mercado Livre" at bounding box center [336, 86] width 76 height 6
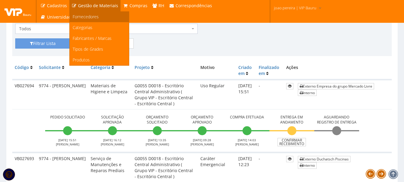
click at [92, 19] on span "Fornecedores" at bounding box center [86, 17] width 26 height 6
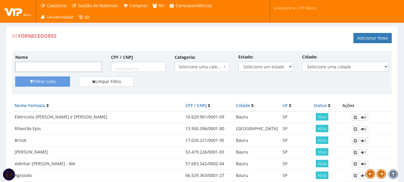
click at [56, 67] on input "Nome" at bounding box center [58, 67] width 87 height 10
type input "Mercado Livre"
click at [45, 85] on button "Filtrar Lista" at bounding box center [42, 81] width 55 height 10
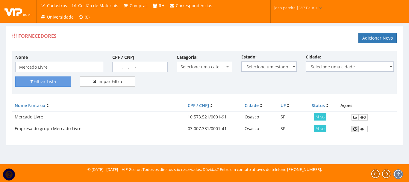
click at [355, 131] on link at bounding box center [354, 129] width 7 height 6
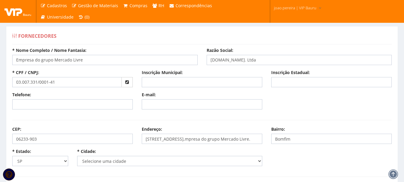
select select "5095"
drag, startPoint x: 68, startPoint y: 81, endPoint x: 0, endPoint y: 78, distance: 67.7
paste input "10.573.521/0001-9"
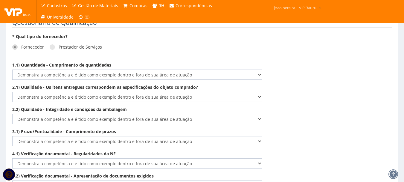
scroll to position [1044, 0]
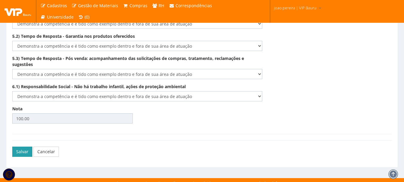
type input "10.573.521/0001-91"
click at [18, 146] on button "Salvar" at bounding box center [22, 151] width 20 height 10
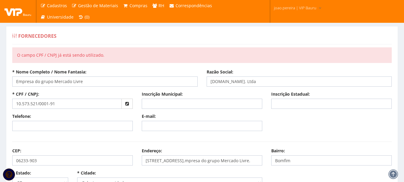
select select "5095"
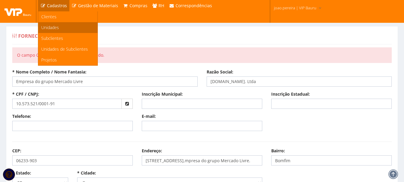
scroll to position [1066, 0]
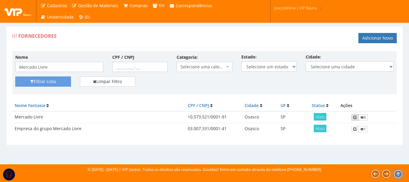
click at [357, 117] on link at bounding box center [354, 117] width 7 height 6
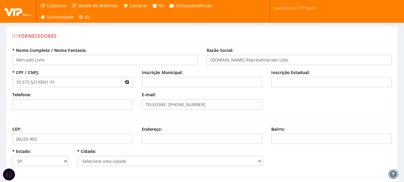
select select "5095"
click at [59, 83] on input "10.573.521/0001-91" at bounding box center [67, 82] width 110 height 10
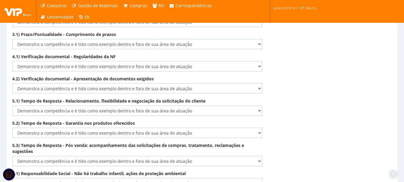
scroll to position [1057, 0]
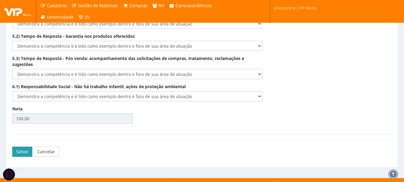
type input "10.573.521/0001-90"
click at [17, 146] on button "Salvar" at bounding box center [22, 151] width 20 height 10
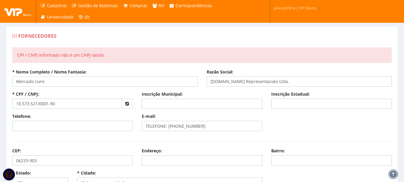
select select "5095"
click at [61, 106] on input "10.573.521/0001-90" at bounding box center [67, 103] width 110 height 10
select select "5095"
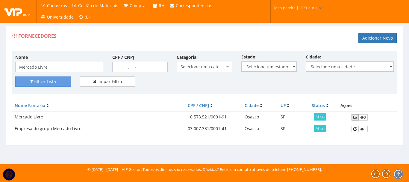
click at [353, 117] on icon at bounding box center [355, 117] width 4 height 4
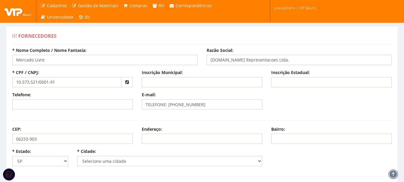
select select "5095"
drag, startPoint x: 60, startPoint y: 83, endPoint x: 0, endPoint y: 84, distance: 60.1
click at [129, 81] on button "button" at bounding box center [126, 82] width 11 height 10
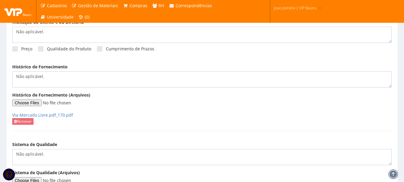
scroll to position [539, 0]
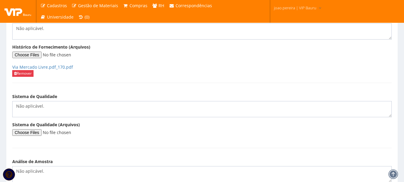
click at [24, 70] on link "Remover" at bounding box center [22, 73] width 21 height 6
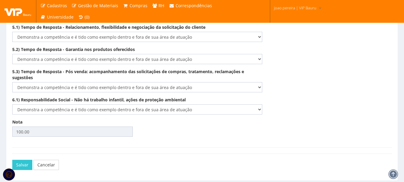
scroll to position [1044, 0]
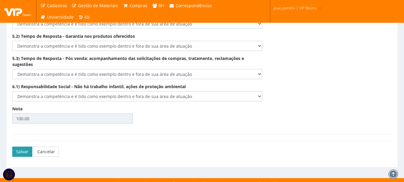
click at [22, 146] on button "Salvar" at bounding box center [22, 151] width 20 height 10
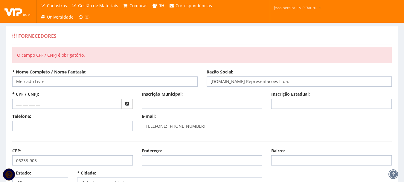
select select "5095"
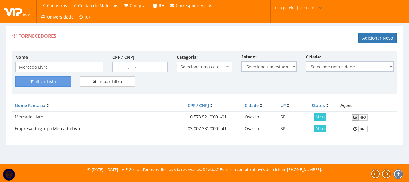
click at [354, 117] on icon at bounding box center [355, 117] width 4 height 4
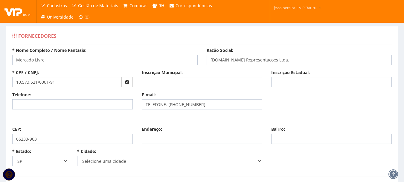
select select "5095"
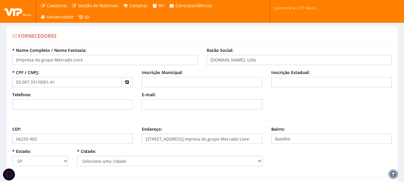
select select "5095"
drag, startPoint x: 88, startPoint y: 60, endPoint x: 0, endPoint y: 58, distance: 88.3
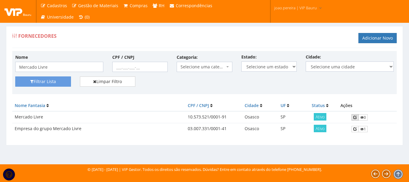
click at [351, 115] on link at bounding box center [354, 117] width 7 height 6
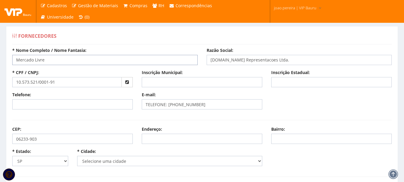
drag, startPoint x: 61, startPoint y: 57, endPoint x: 0, endPoint y: 58, distance: 61.3
select select "5095"
paste input "Empresa do grupo"
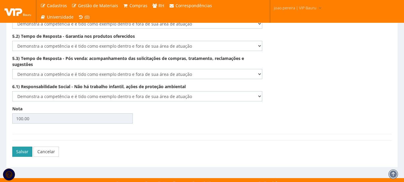
type input "Empresa do grupo Mercado Livre"
click at [12, 146] on button "Salvar" at bounding box center [22, 151] width 20 height 10
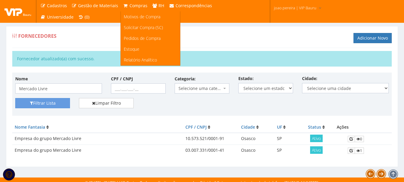
click at [136, 6] on span "Compras" at bounding box center [139, 6] width 18 height 6
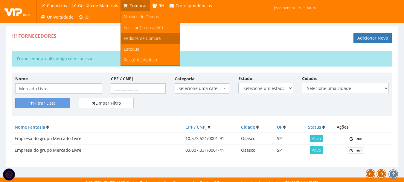
click at [139, 36] on span "Pedidos de Compra" at bounding box center [142, 38] width 37 height 6
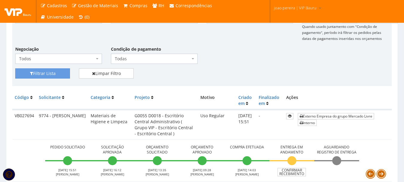
scroll to position [60, 0]
